Goal: Check status

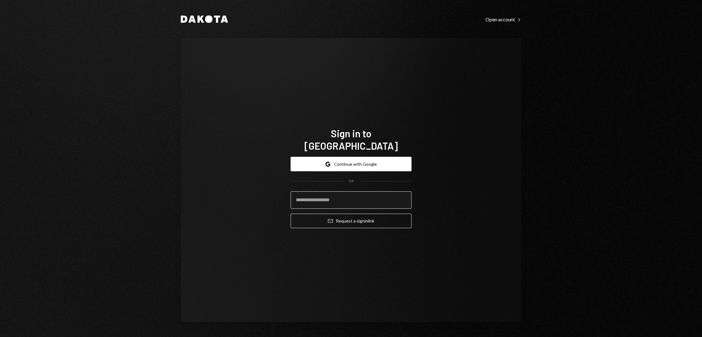
drag, startPoint x: 0, startPoint y: 0, endPoint x: 324, endPoint y: 190, distance: 375.7
click at [324, 191] on input "email" at bounding box center [351, 199] width 121 height 17
type input "**********"
click at [345, 216] on button "Email Request a sign in link" at bounding box center [351, 220] width 121 height 14
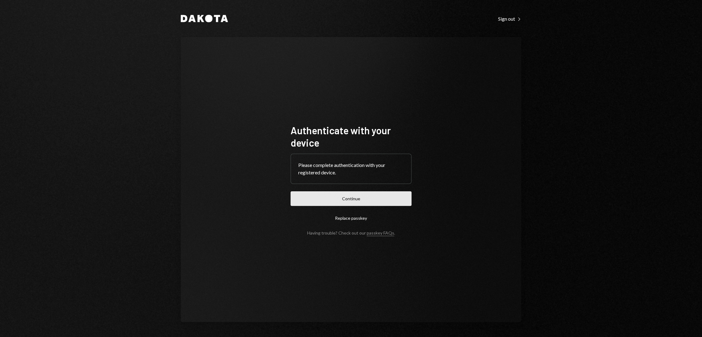
click at [345, 197] on button "Continue" at bounding box center [351, 198] width 121 height 14
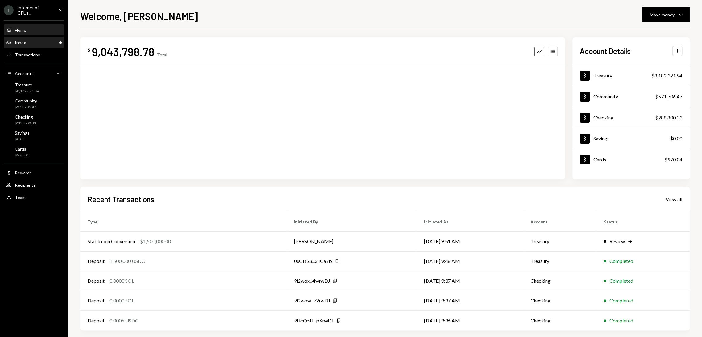
click at [47, 41] on div "Inbox Inbox" at bounding box center [34, 43] width 56 height 6
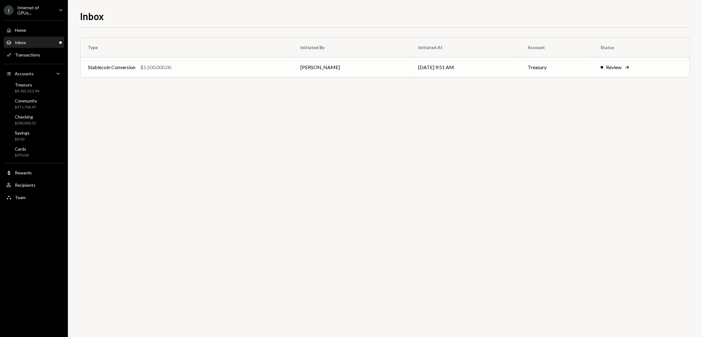
click at [119, 65] on div "Stablecoin Conversion" at bounding box center [112, 67] width 48 height 7
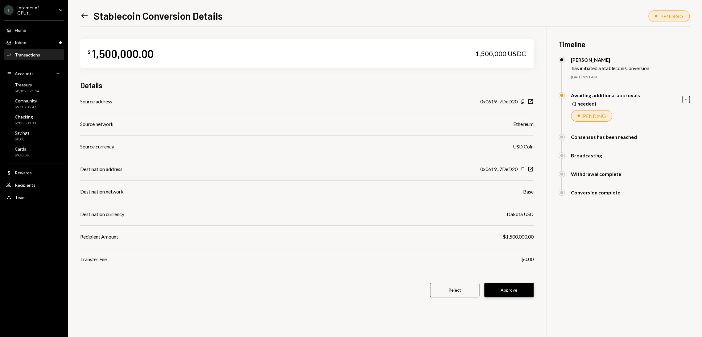
click at [516, 289] on button "Approve" at bounding box center [508, 290] width 49 height 14
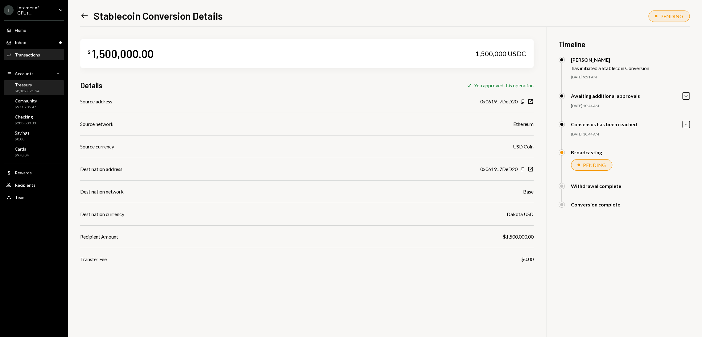
click at [52, 91] on div "Treasury $8,182,321.94" at bounding box center [34, 88] width 56 height 12
